Goal: Task Accomplishment & Management: Use online tool/utility

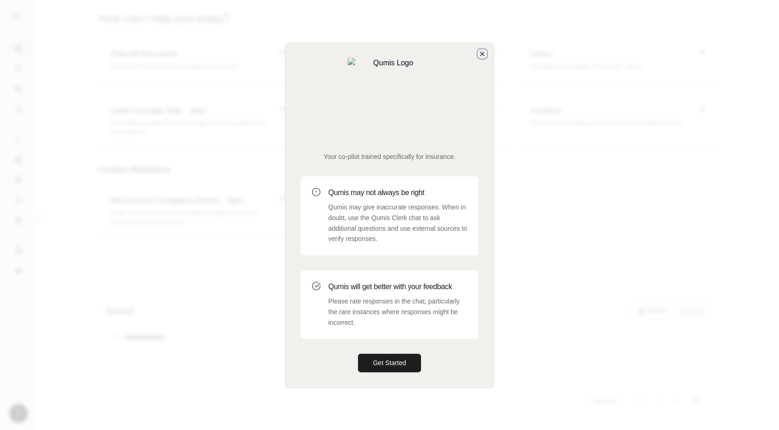
click at [484, 57] on icon "button" at bounding box center [482, 53] width 7 height 7
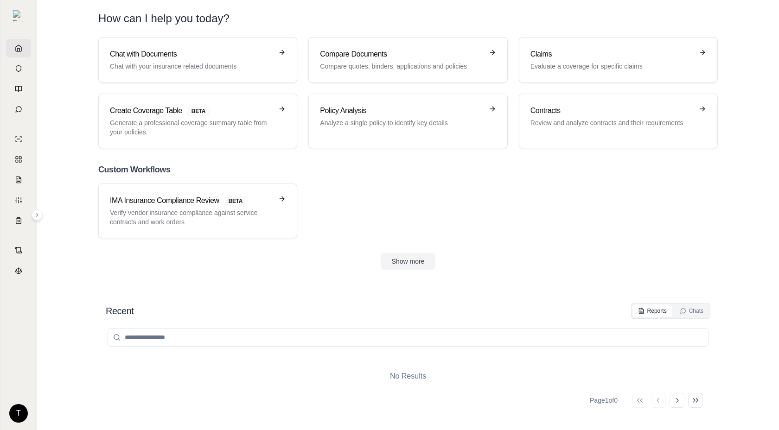
click at [22, 412] on html "T How can I help you today? Chat with Documents Chat with your insurance relate…" at bounding box center [389, 215] width 779 height 430
click at [30, 392] on div "Log Out" at bounding box center [40, 392] width 77 height 15
